Goal: Transaction & Acquisition: Purchase product/service

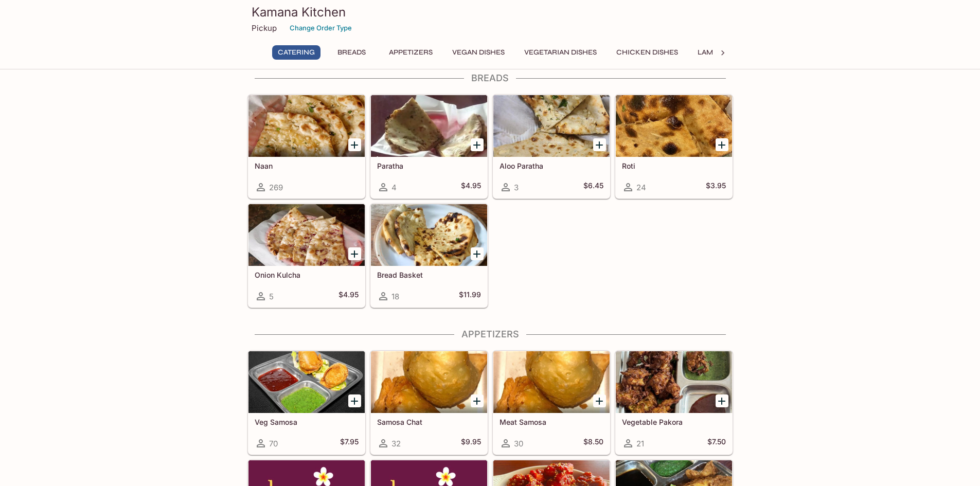
scroll to position [326, 0]
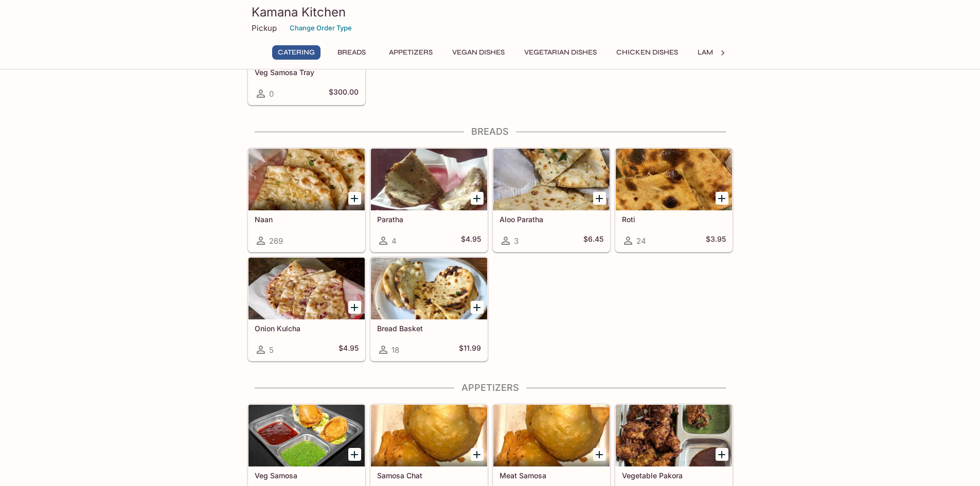
click at [321, 176] on div at bounding box center [306, 180] width 116 height 62
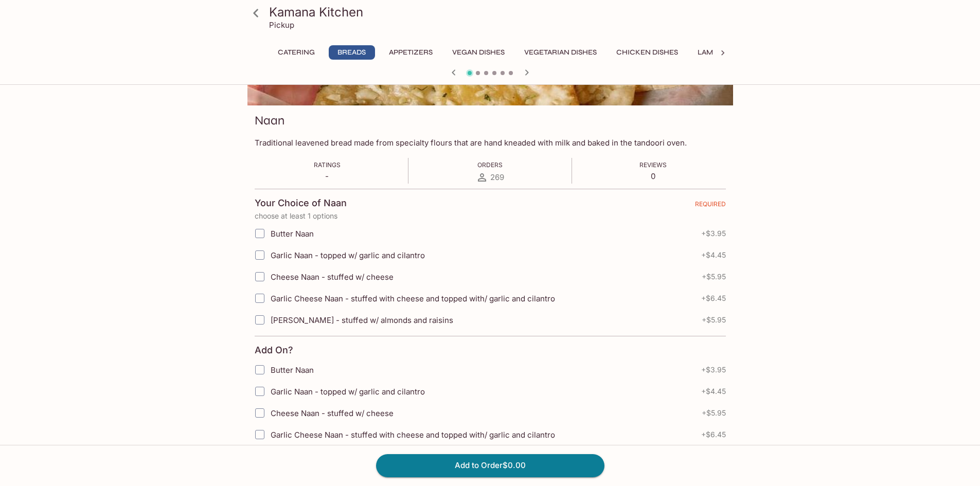
scroll to position [120, 0]
click at [301, 253] on span "Garlic Naan - topped w/ garlic and cilantro" at bounding box center [348, 255] width 154 height 10
click at [270, 253] on input "Garlic Naan - topped w/ garlic and cilantro" at bounding box center [259, 254] width 21 height 21
checkbox input "true"
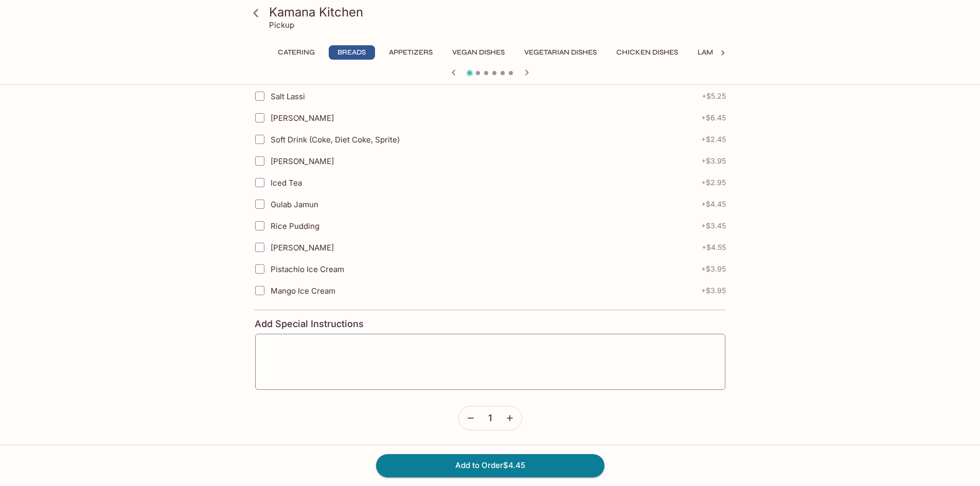
scroll to position [524, 0]
click at [510, 463] on button "Add to Order $4.45" at bounding box center [490, 465] width 228 height 23
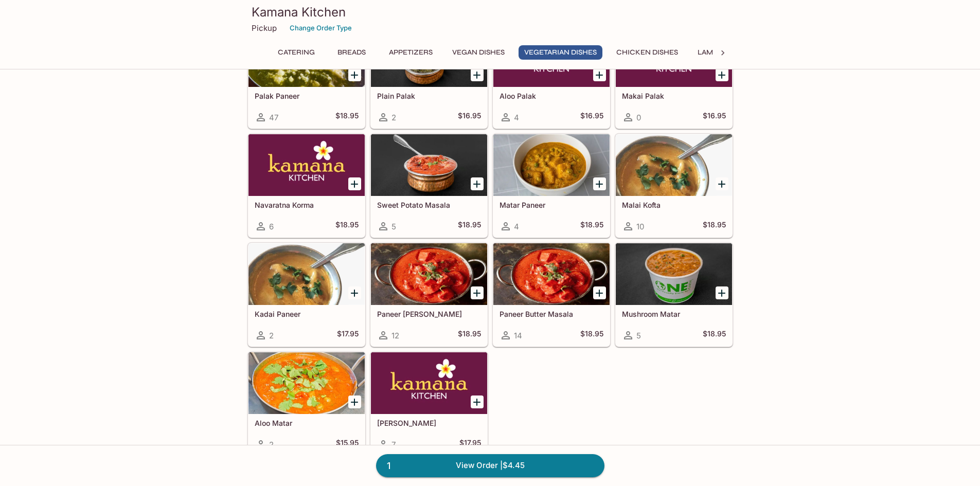
scroll to position [1440, 0]
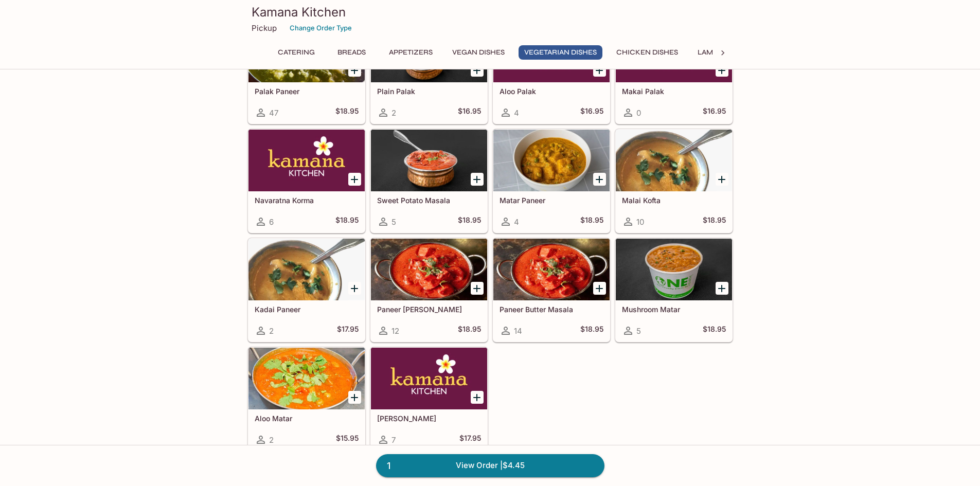
click at [298, 314] on div "Kadai Paneer 2 $17.95" at bounding box center [306, 320] width 116 height 41
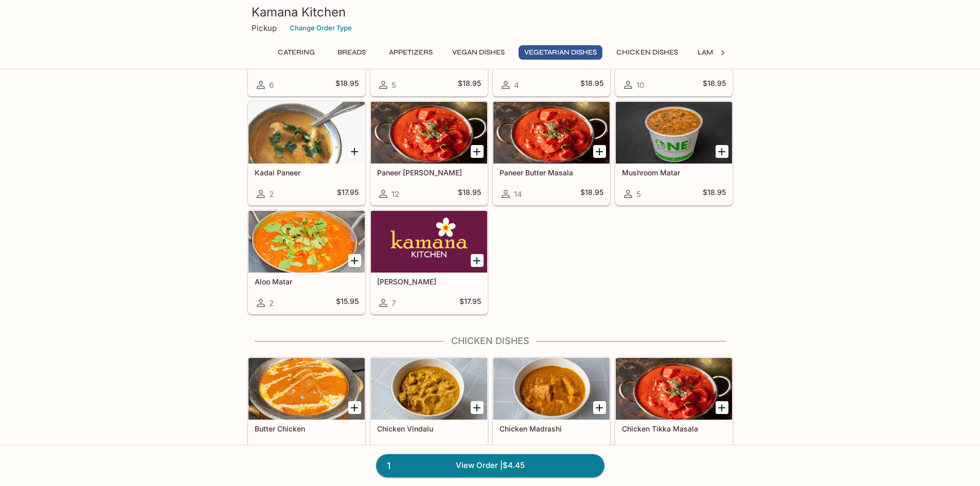
scroll to position [1580, 0]
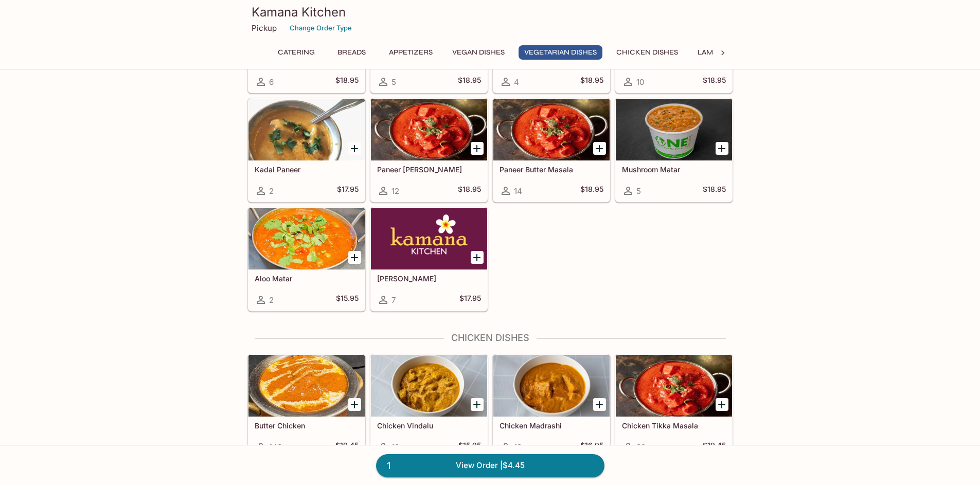
click at [538, 155] on div at bounding box center [551, 130] width 116 height 62
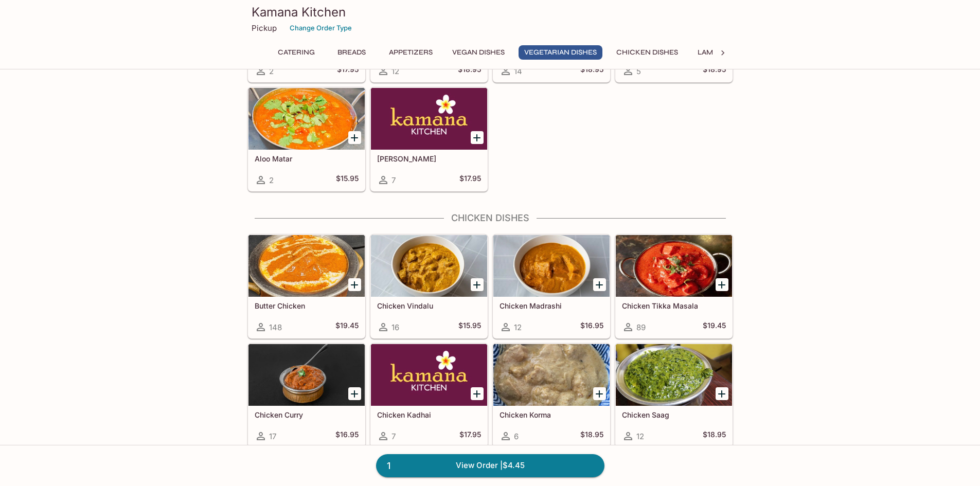
scroll to position [1717, 0]
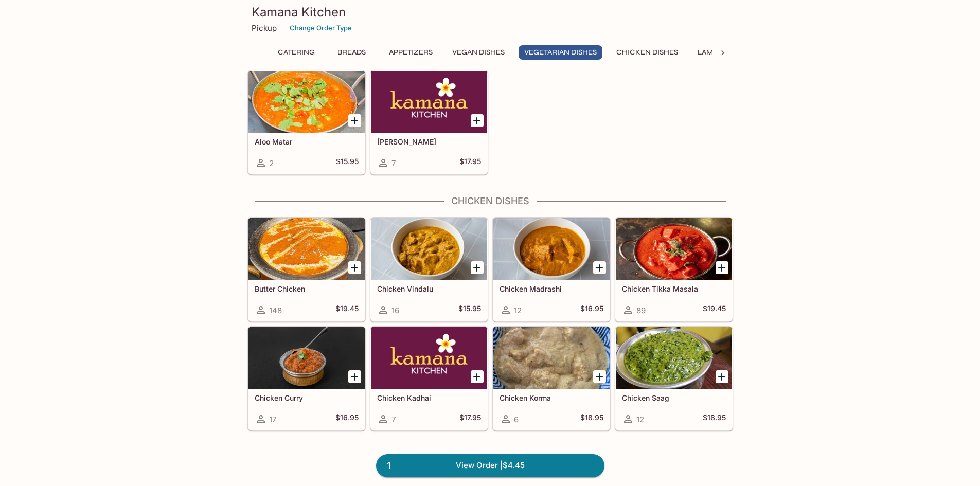
click at [559, 374] on div at bounding box center [551, 358] width 116 height 62
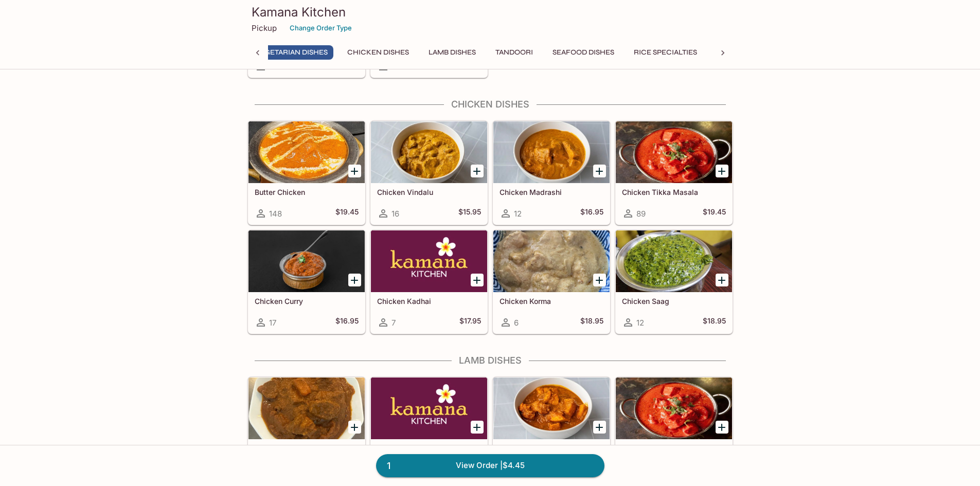
scroll to position [0, 252]
click at [357, 174] on icon "Add Butter Chicken" at bounding box center [354, 171] width 12 height 12
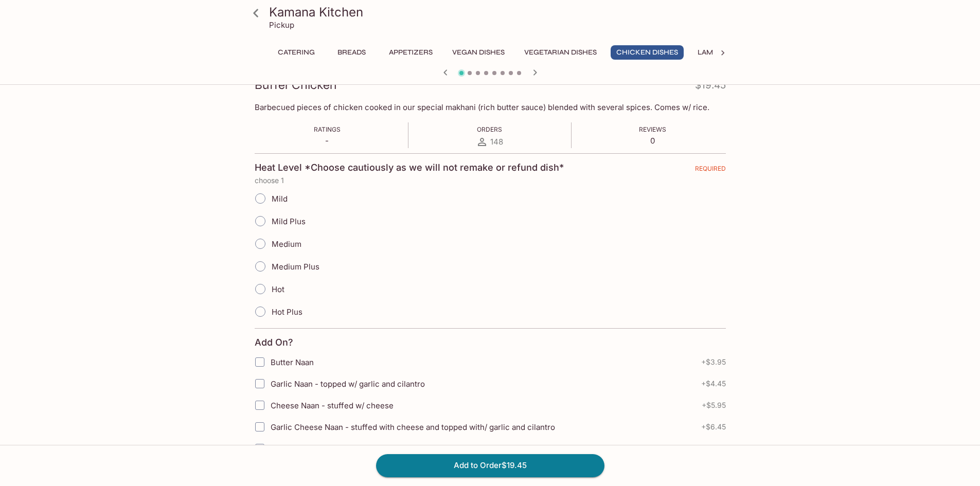
scroll to position [257, 0]
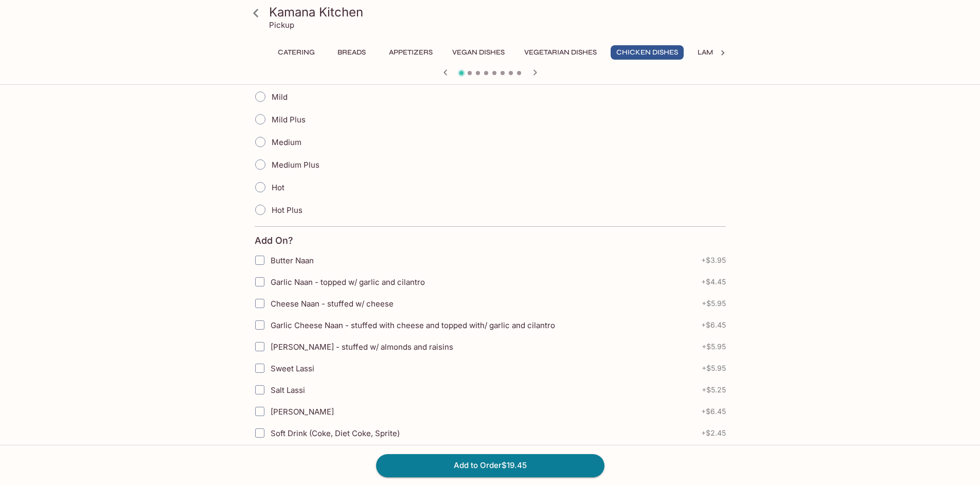
click at [296, 141] on span "Medium" at bounding box center [287, 142] width 30 height 10
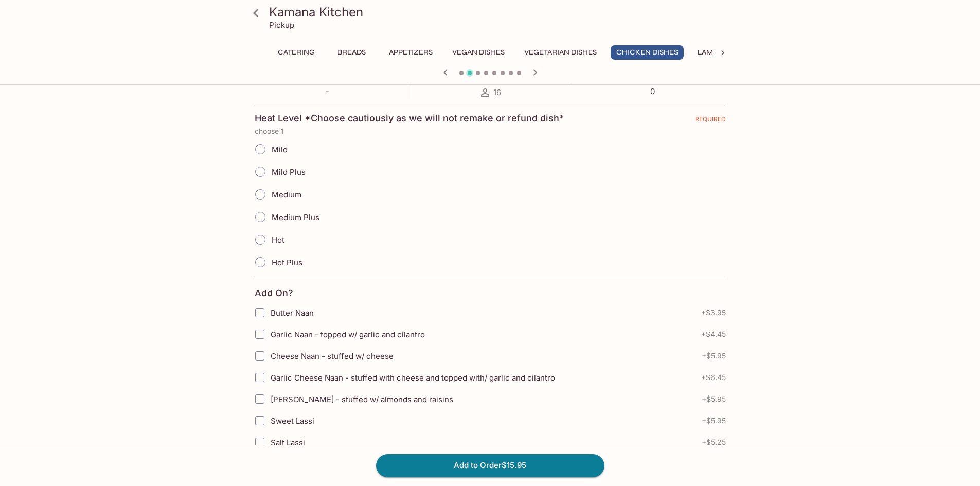
scroll to position [120, 0]
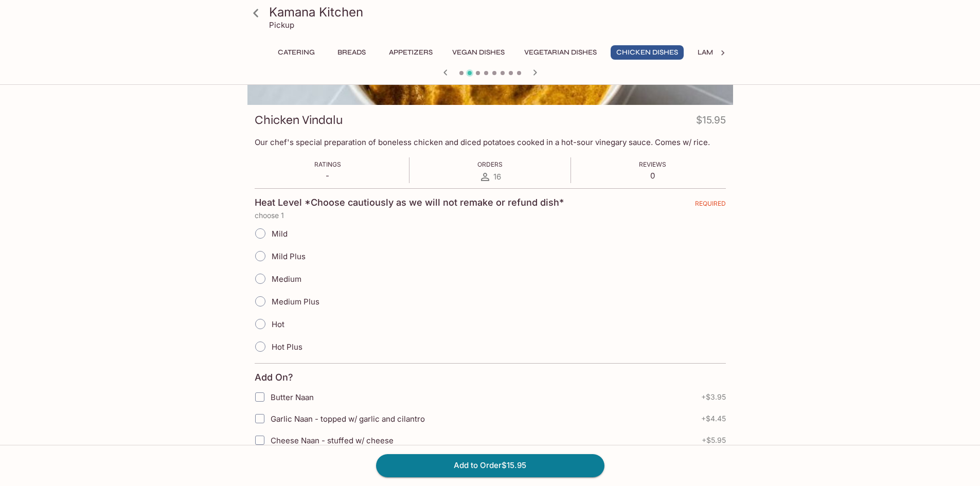
click at [445, 70] on icon "button" at bounding box center [445, 72] width 4 height 6
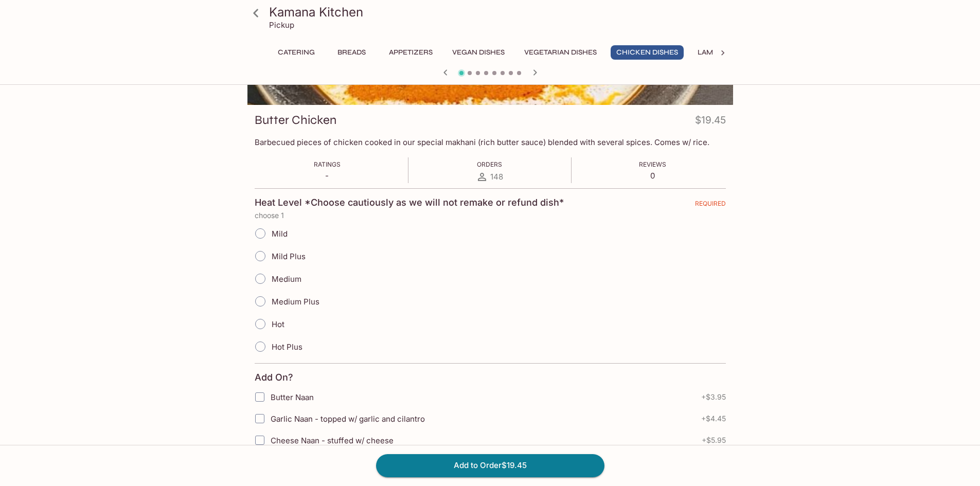
click at [266, 283] on input "Medium" at bounding box center [260, 279] width 22 height 22
radio input "true"
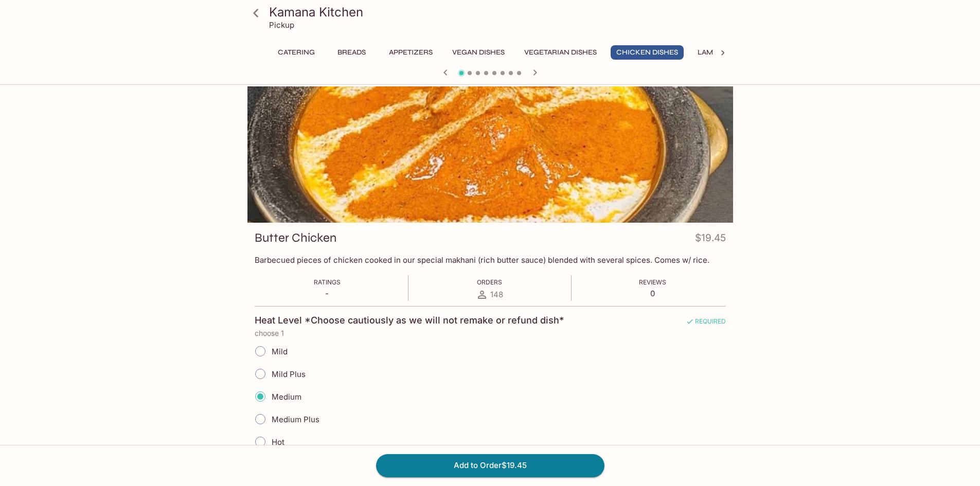
scroll to position [0, 0]
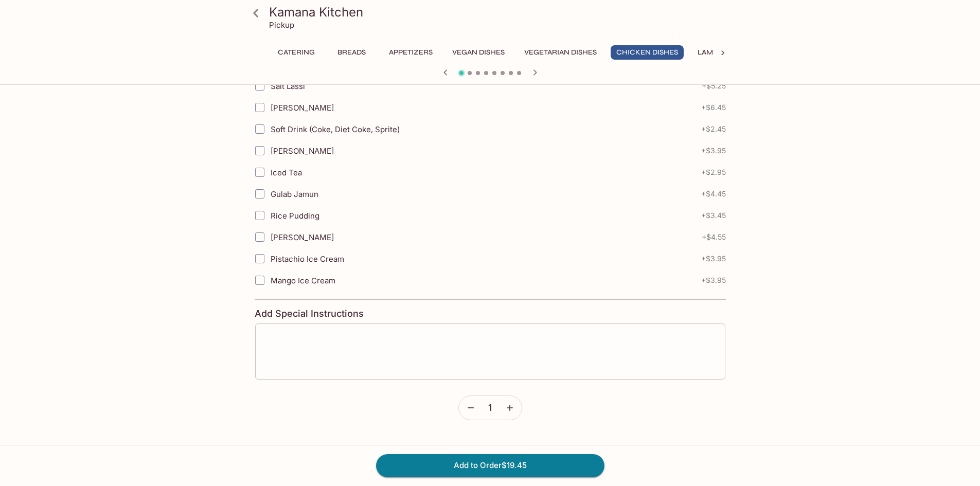
click at [499, 341] on textarea at bounding box center [490, 351] width 456 height 39
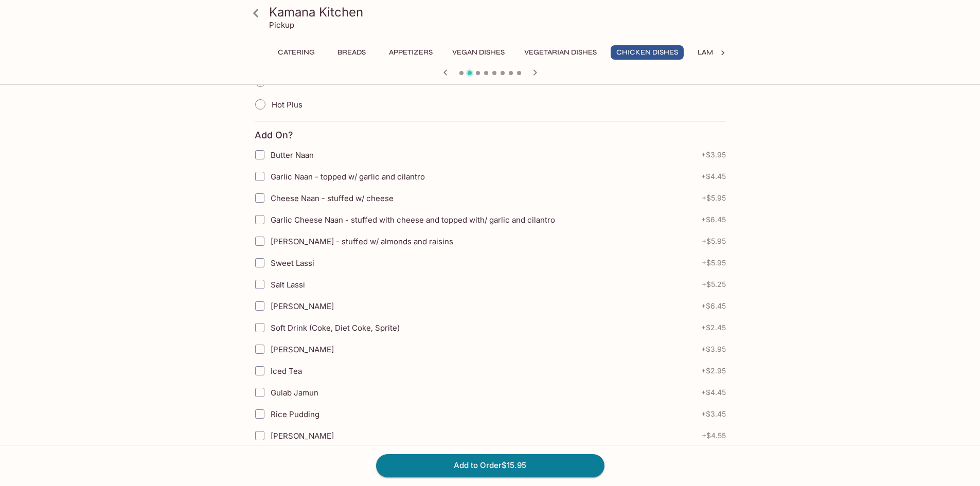
scroll to position [338, 0]
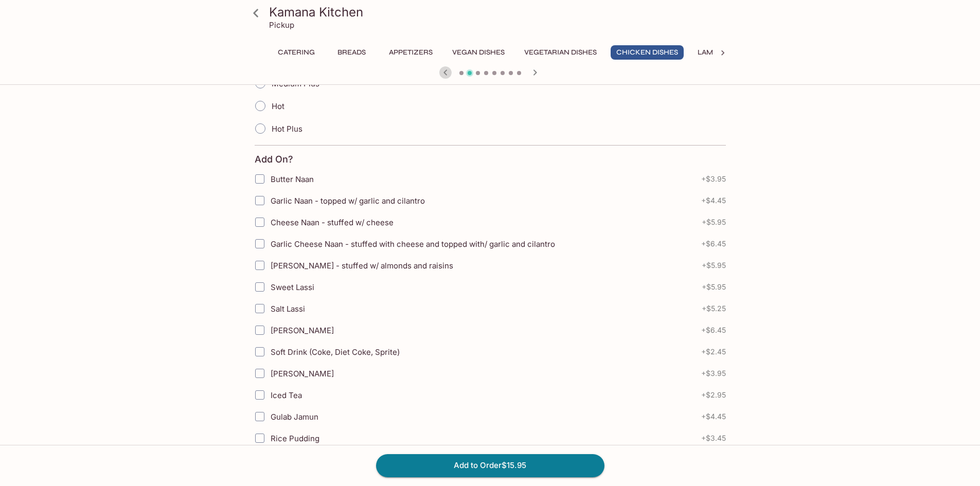
click at [444, 71] on icon "button" at bounding box center [445, 72] width 12 height 12
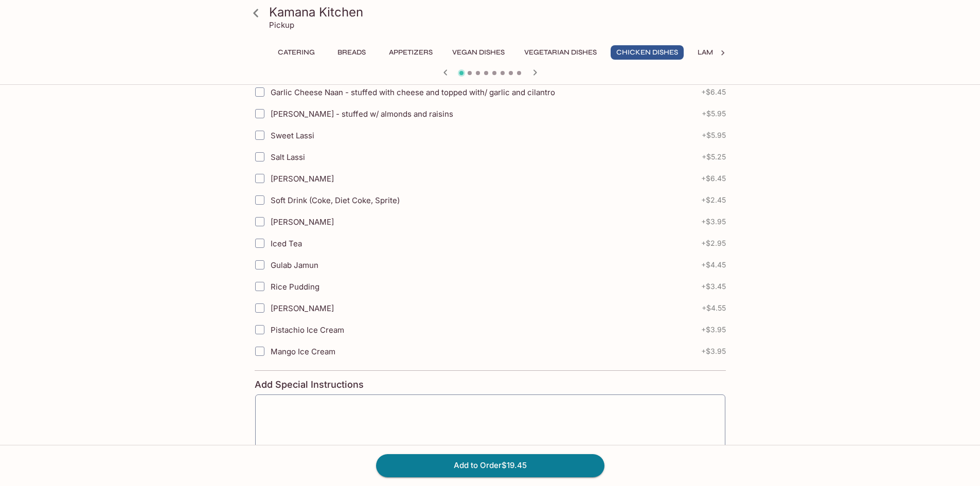
scroll to position [531, 0]
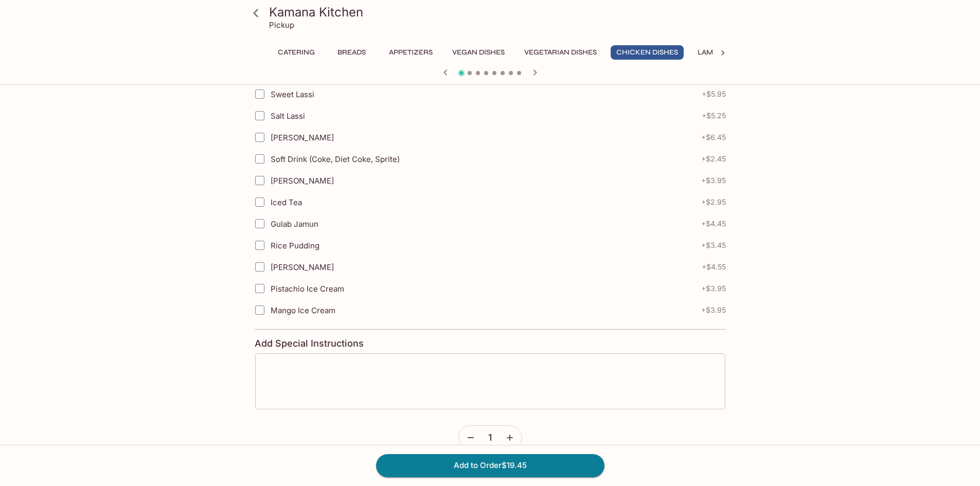
click at [347, 387] on textarea at bounding box center [490, 381] width 456 height 39
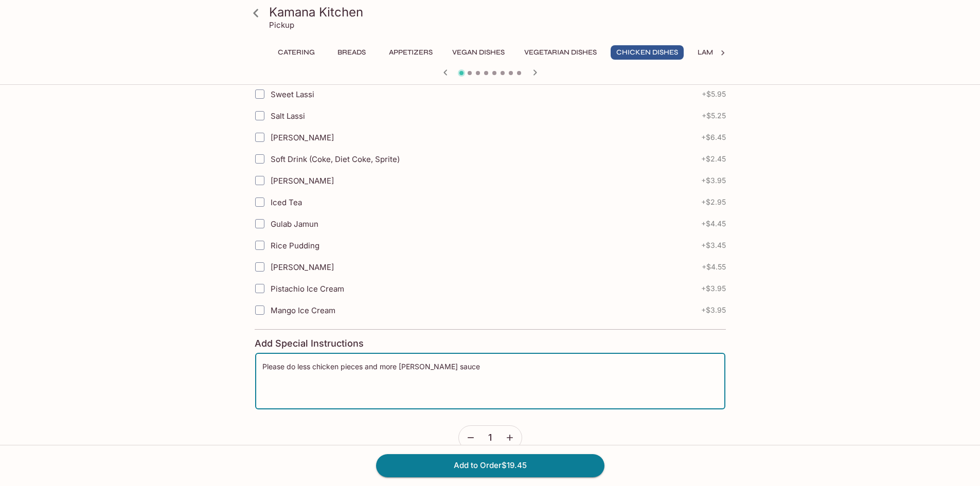
click at [267, 365] on textarea "Please do less chicken pieces and more curry sauce" at bounding box center [490, 381] width 456 height 39
type textarea "If possible, please do less chicken pieces and more curry sauce"
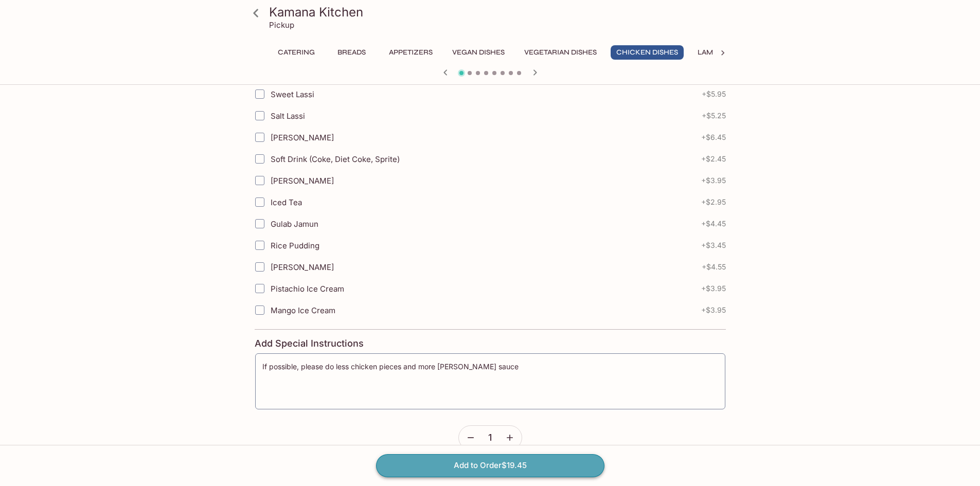
click at [571, 461] on button "Add to Order $19.45" at bounding box center [490, 465] width 228 height 23
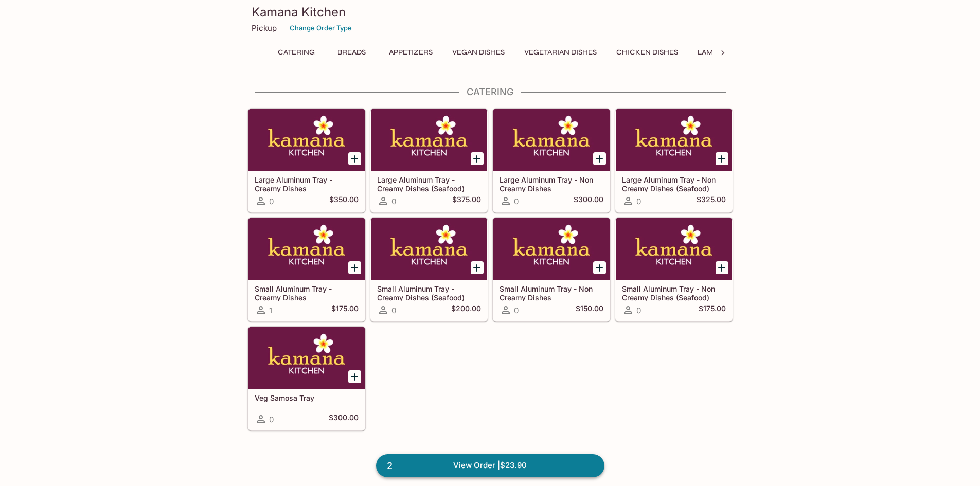
click at [490, 459] on link "2 View Order | $23.90" at bounding box center [490, 465] width 228 height 23
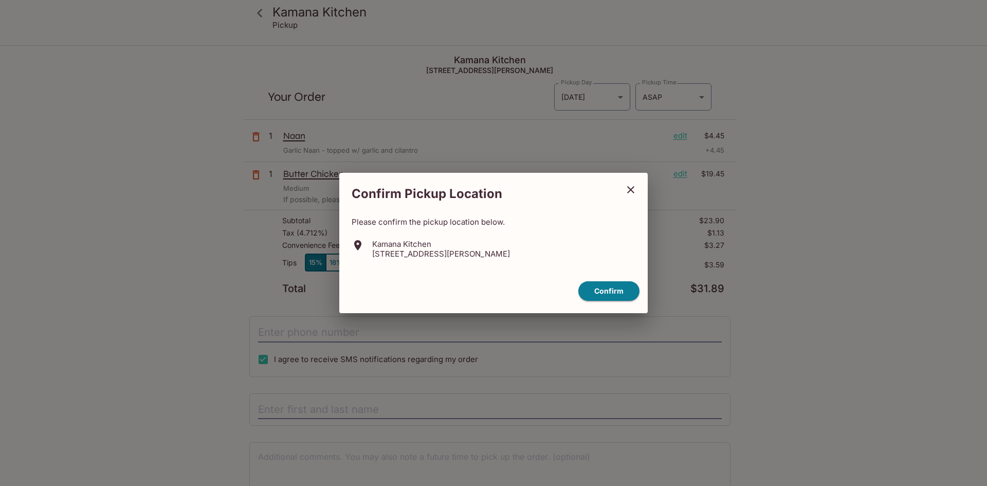
click at [636, 189] on icon "close" at bounding box center [631, 190] width 12 height 12
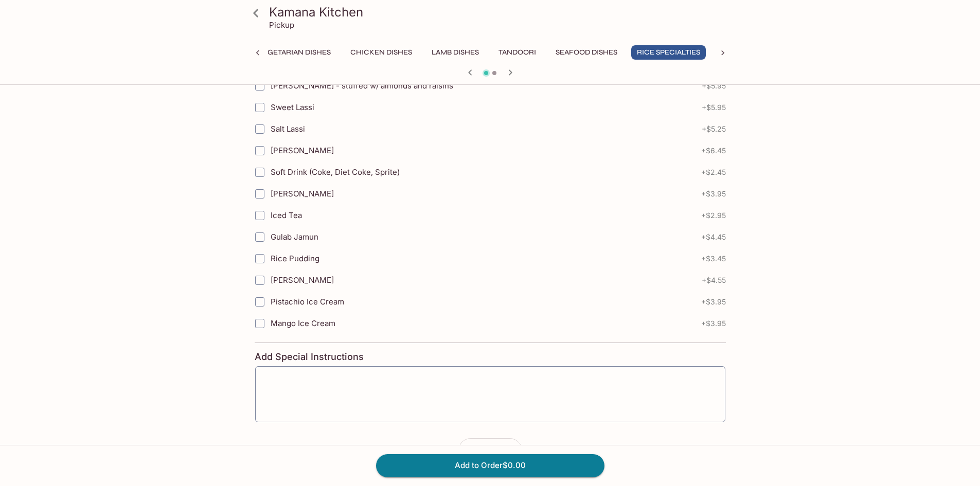
scroll to position [646, 0]
click at [328, 11] on h3 "Kamana Kitchen" at bounding box center [499, 12] width 460 height 16
click at [262, 16] on icon at bounding box center [256, 13] width 18 height 18
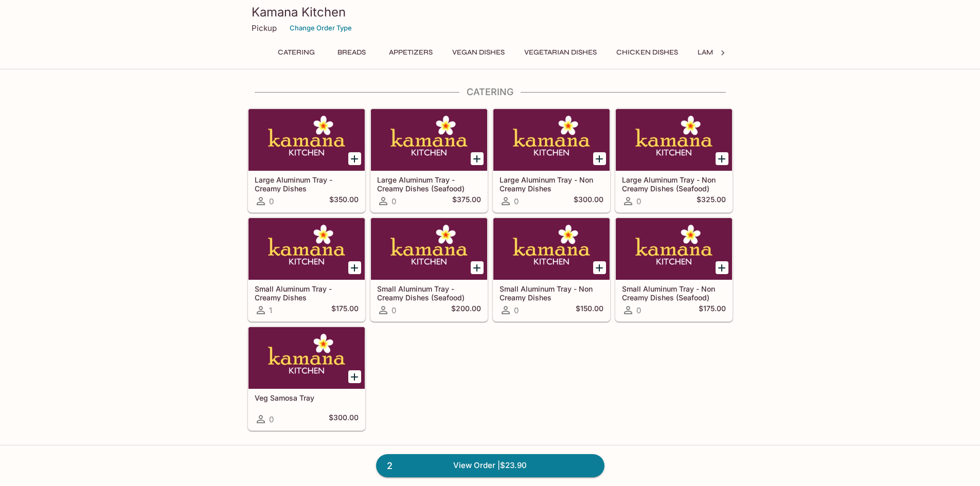
click at [721, 49] on icon at bounding box center [722, 53] width 10 height 10
click at [609, 53] on button "Accompaniments" at bounding box center [593, 52] width 81 height 14
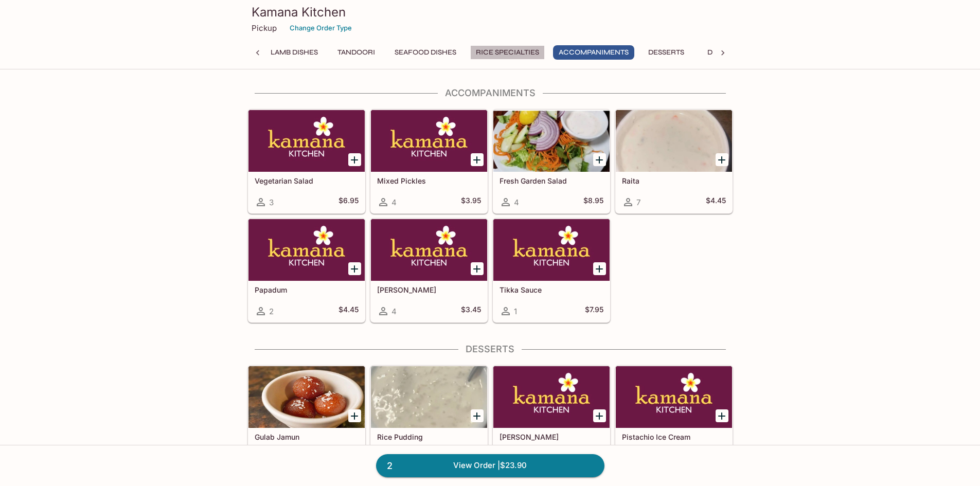
click at [523, 54] on button "Rice Specialties" at bounding box center [507, 52] width 75 height 14
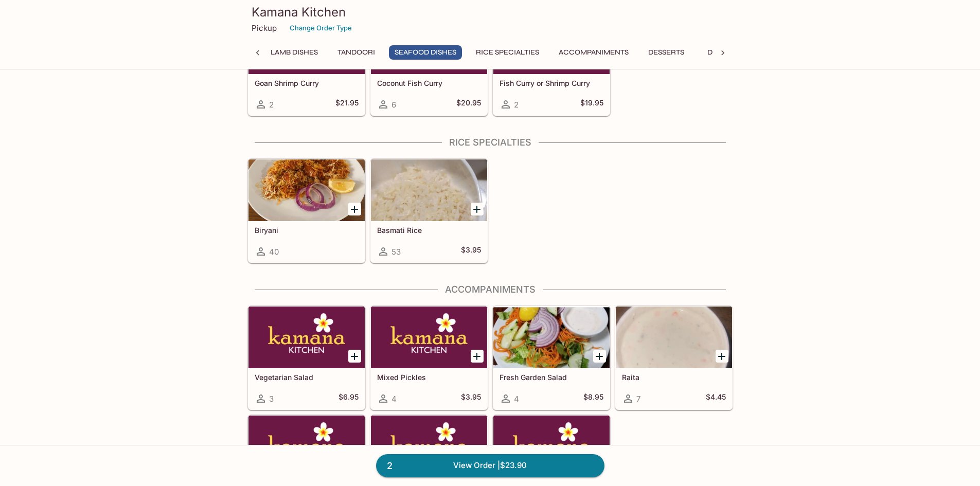
scroll to position [2798, 0]
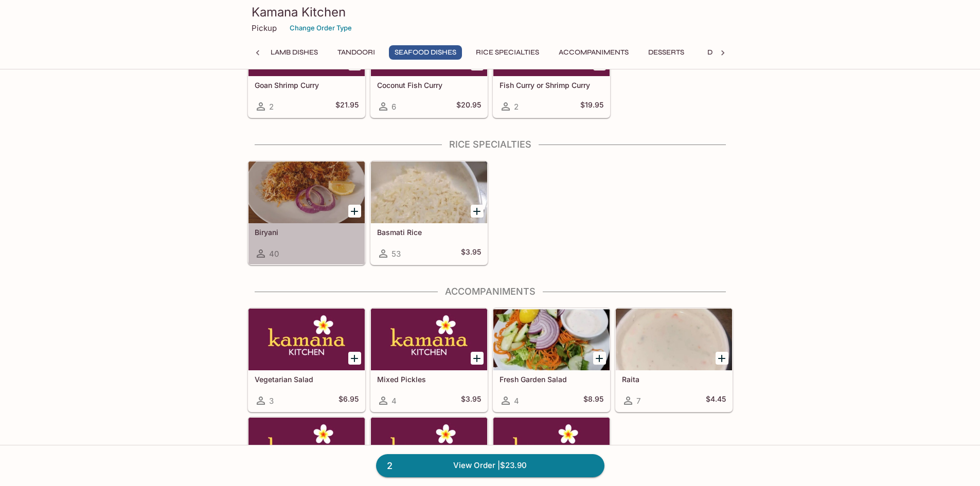
click at [297, 181] on div at bounding box center [306, 192] width 116 height 62
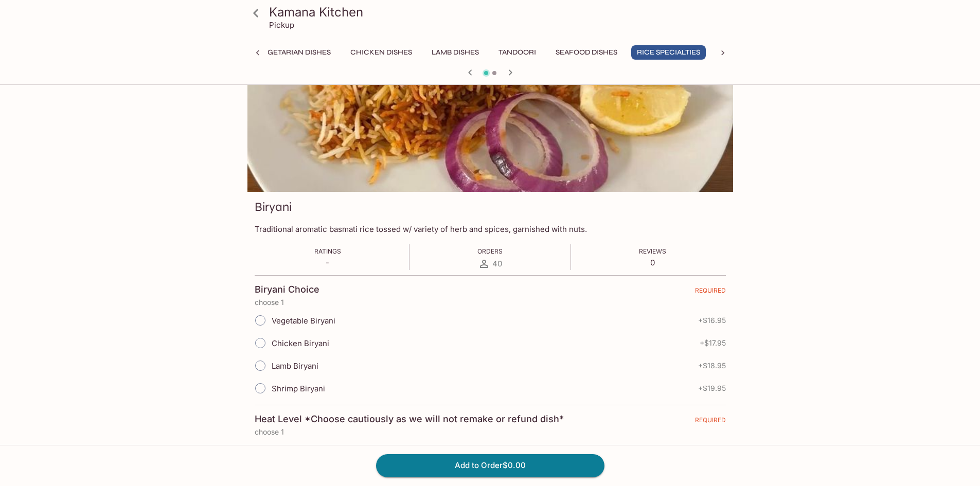
scroll to position [34, 0]
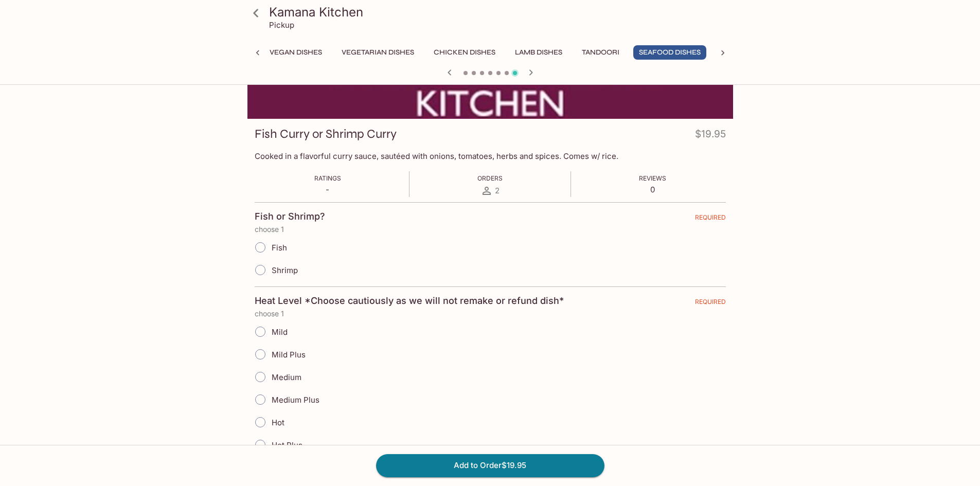
scroll to position [103, 0]
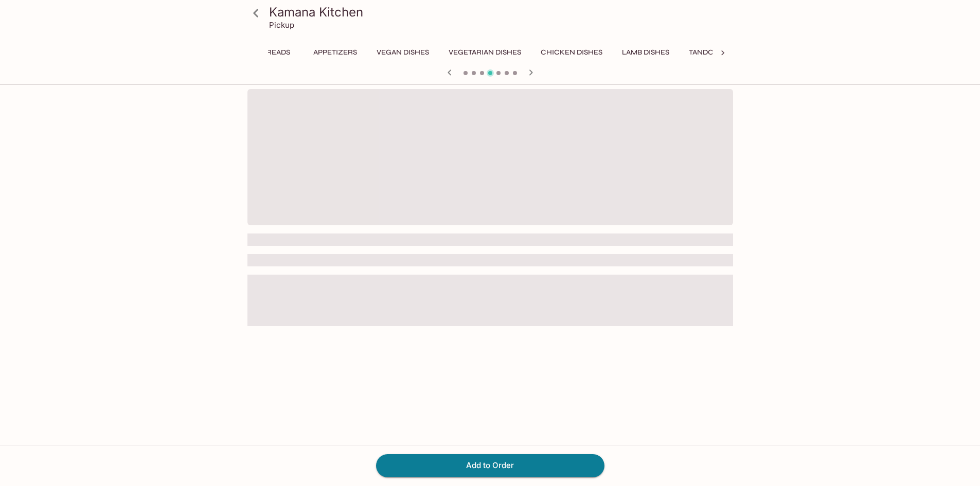
scroll to position [0, 183]
